Goal: Information Seeking & Learning: Learn about a topic

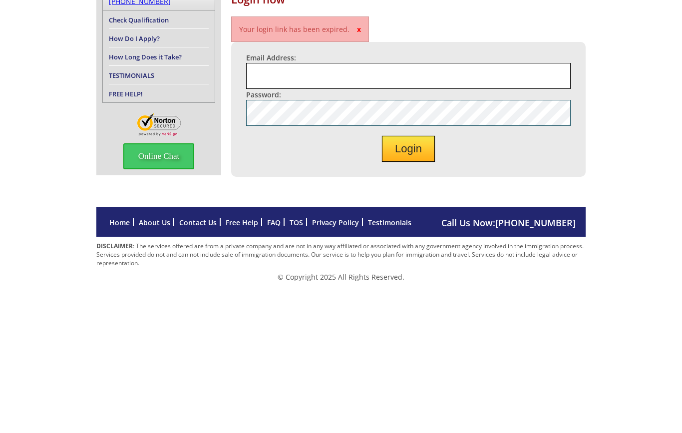
click at [57, 128] on div "Login now Your login link has been expired. x Email Address: Password: Login Ca…" at bounding box center [341, 243] width 682 height 230
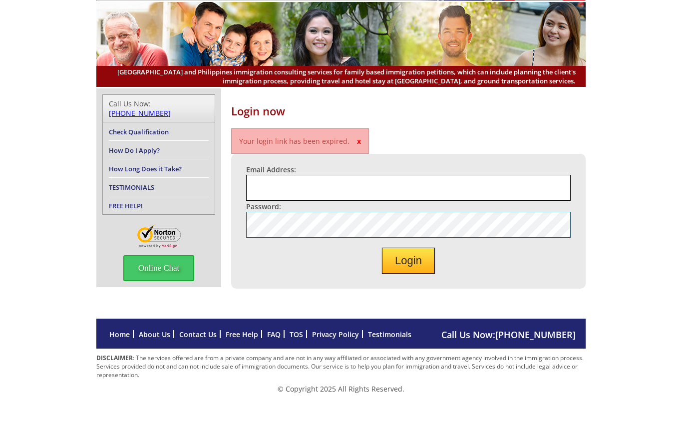
click at [253, 204] on input "Email Address:" at bounding box center [408, 217] width 325 height 26
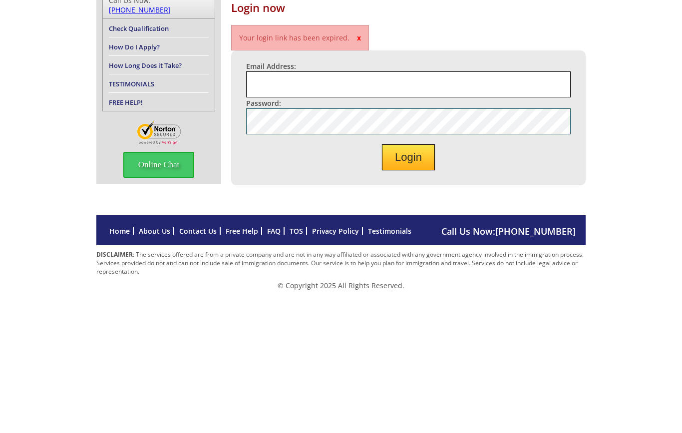
type input "ggetchell@gmail.com"
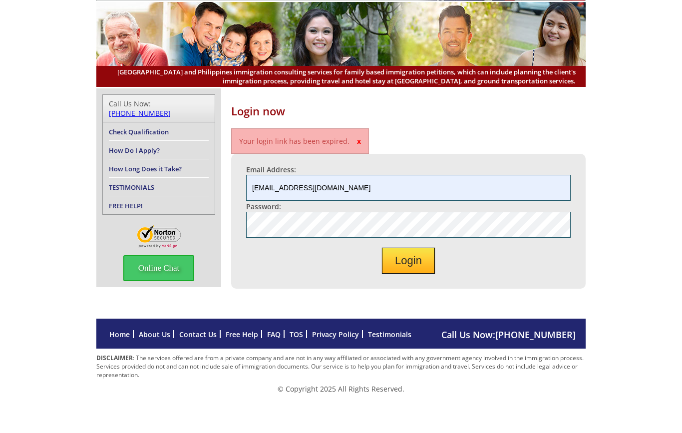
click at [295, 158] on p "Your login link has been expired. x" at bounding box center [300, 170] width 138 height 25
click at [353, 158] on p "Your login link has been expired. x" at bounding box center [300, 170] width 138 height 25
click at [357, 166] on span "x" at bounding box center [359, 170] width 4 height 9
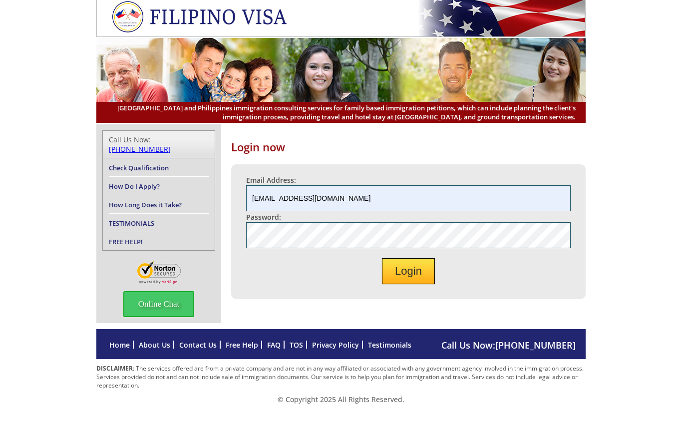
scroll to position [0, 0]
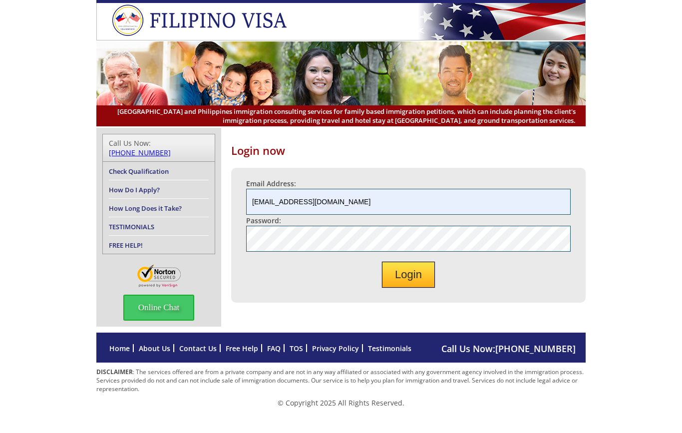
click at [380, 353] on link "Testimonials" at bounding box center [389, 348] width 43 height 9
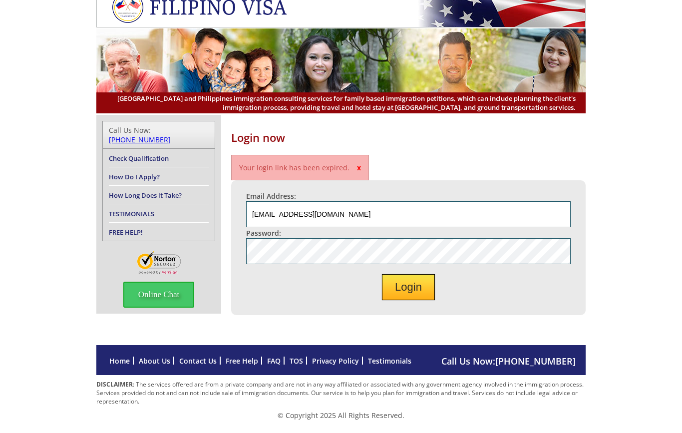
click at [191, 369] on link "Contact Us" at bounding box center [197, 373] width 37 height 9
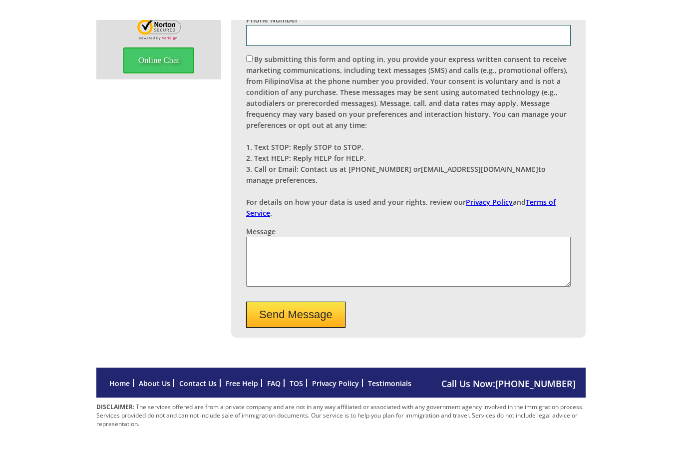
scroll to position [227, 0]
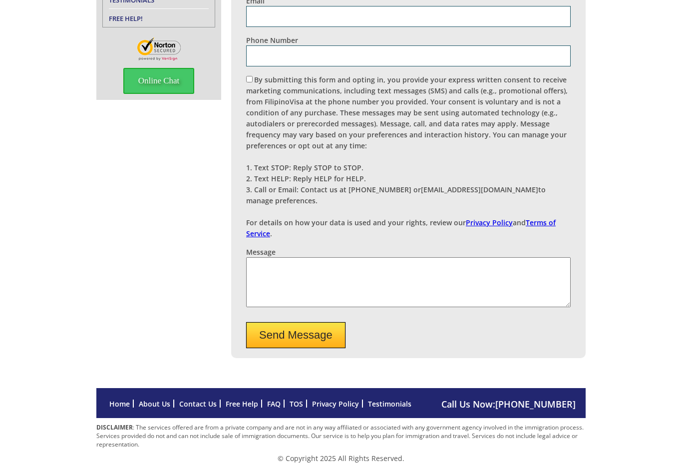
click at [150, 408] on link "About Us" at bounding box center [154, 403] width 31 height 9
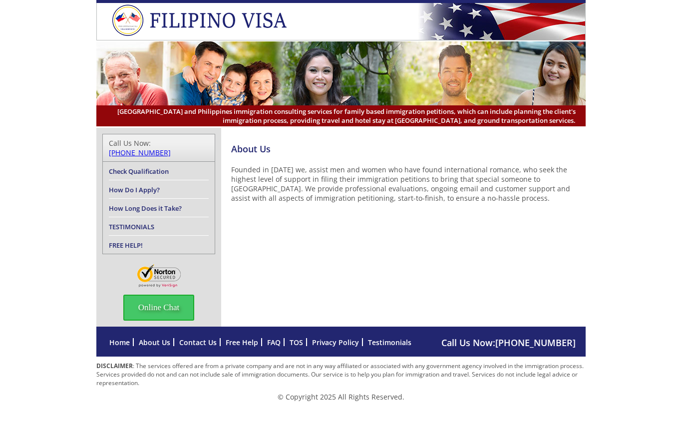
click at [115, 342] on link "Home" at bounding box center [119, 342] width 20 height 9
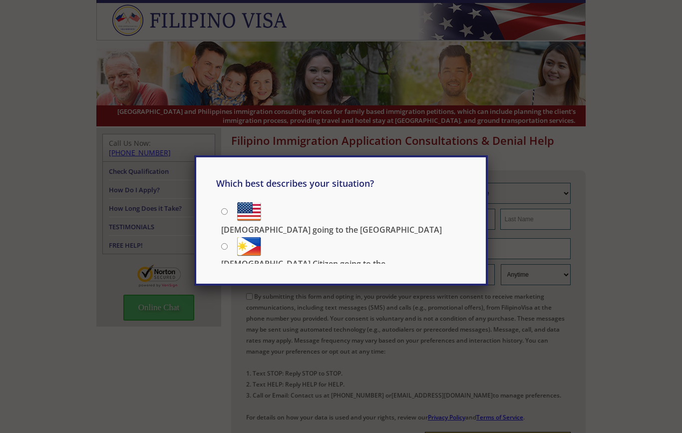
click at [223, 243] on input "[DEMOGRAPHIC_DATA] Citizen going to the [DEMOGRAPHIC_DATA]" at bounding box center [224, 246] width 6 height 6
radio input "true"
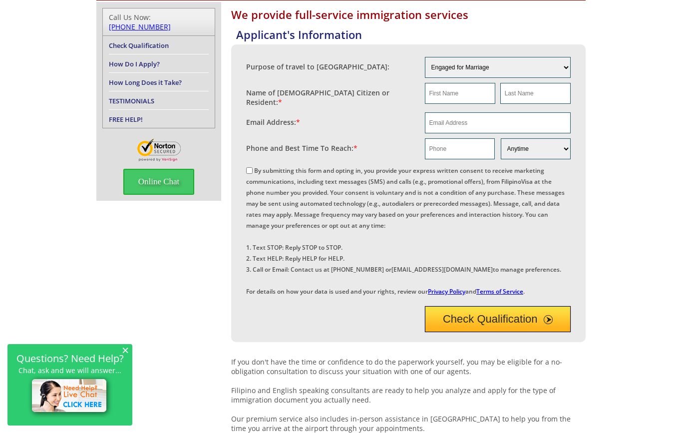
scroll to position [97, 0]
